Goal: Transaction & Acquisition: Purchase product/service

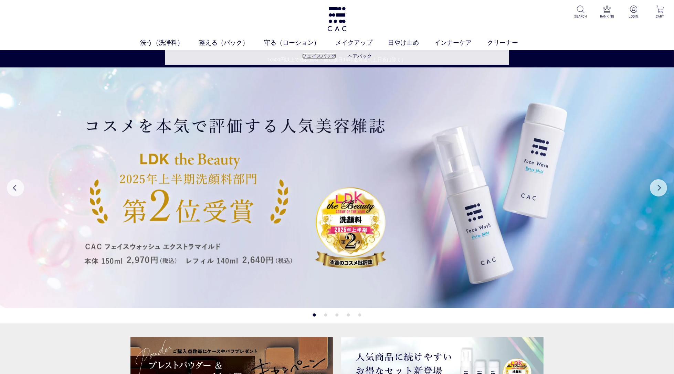
click at [314, 57] on link "フェイスパック" at bounding box center [319, 56] width 34 height 6
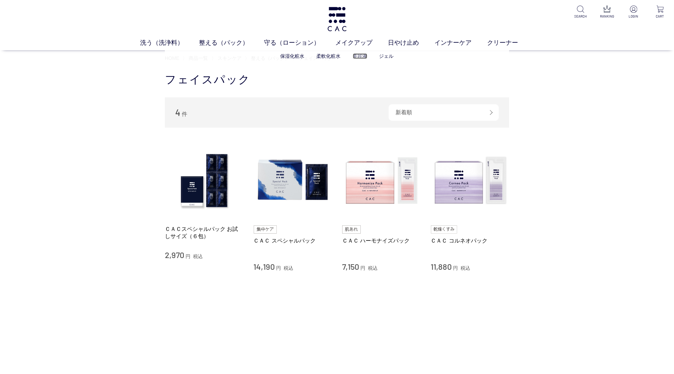
click at [359, 56] on link "美容液" at bounding box center [360, 56] width 14 height 6
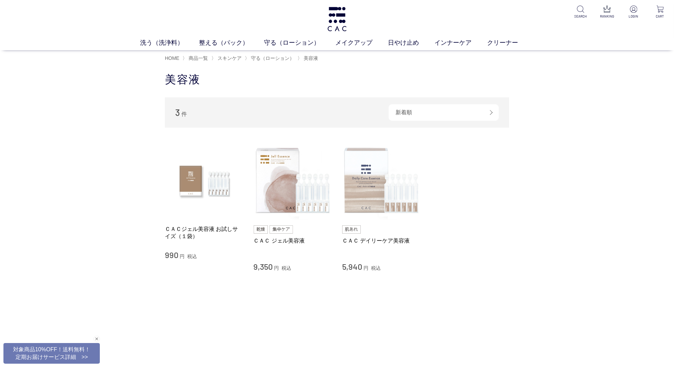
scroll to position [1, 0]
